Goal: Information Seeking & Learning: Learn about a topic

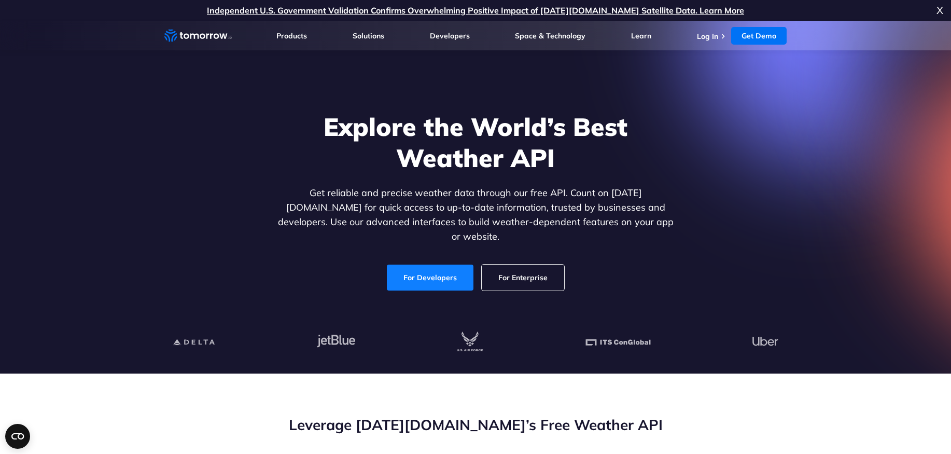
click at [431, 264] on link "For Developers" at bounding box center [430, 277] width 87 height 26
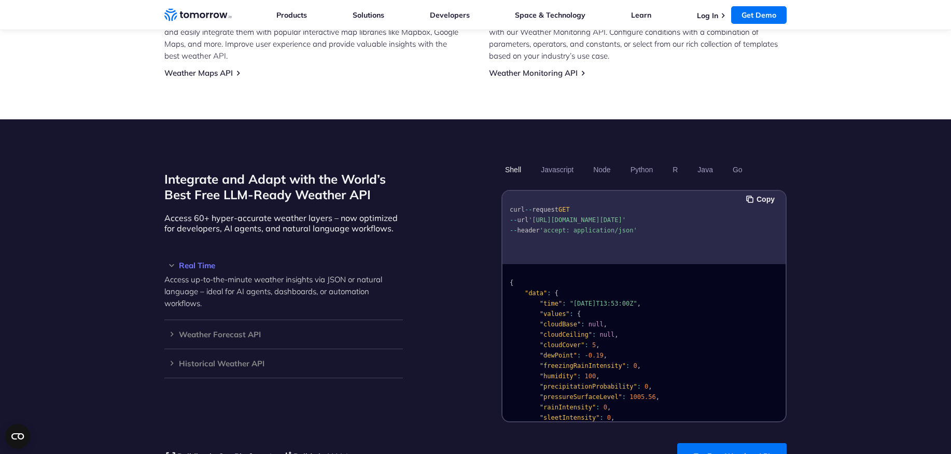
scroll to position [793, 0]
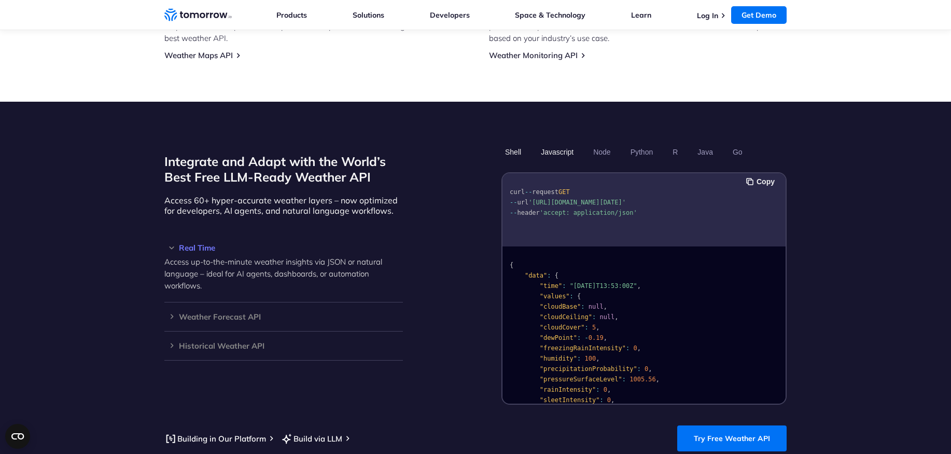
click at [554, 143] on button "Javascript" at bounding box center [557, 152] width 40 height 18
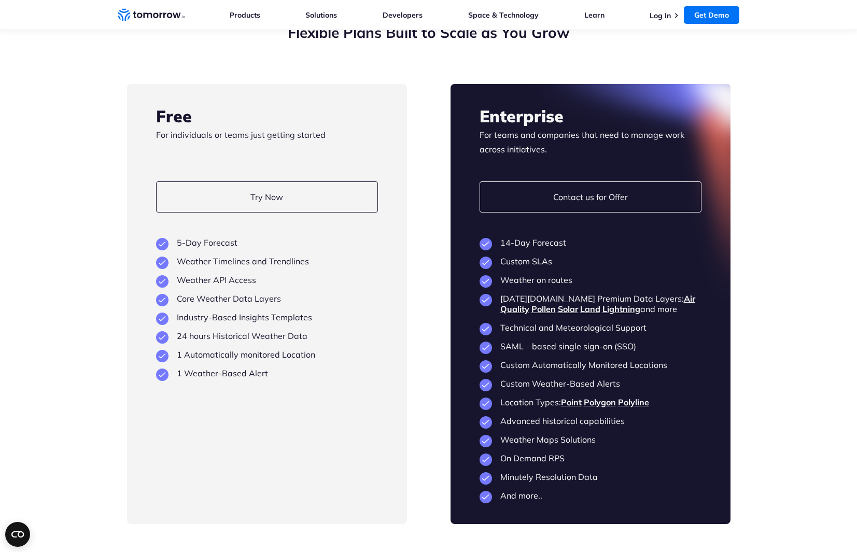
scroll to position [2401, 0]
click at [801, 128] on section "Flexible Plans Built to Scale as You Grow Free For individuals or teams just ge…" at bounding box center [428, 273] width 857 height 584
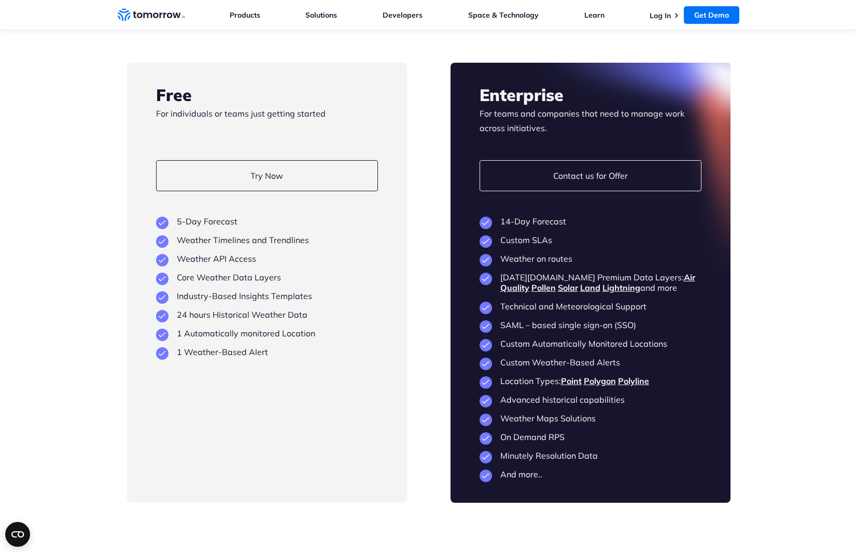
scroll to position [2413, 0]
